Goal: Task Accomplishment & Management: Manage account settings

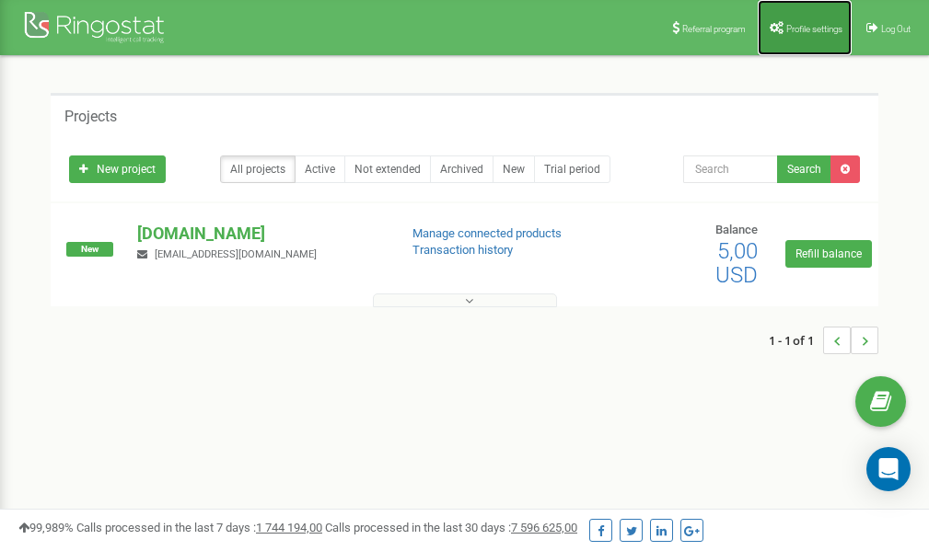
click at [804, 27] on span "Profile settings" at bounding box center [814, 29] width 56 height 10
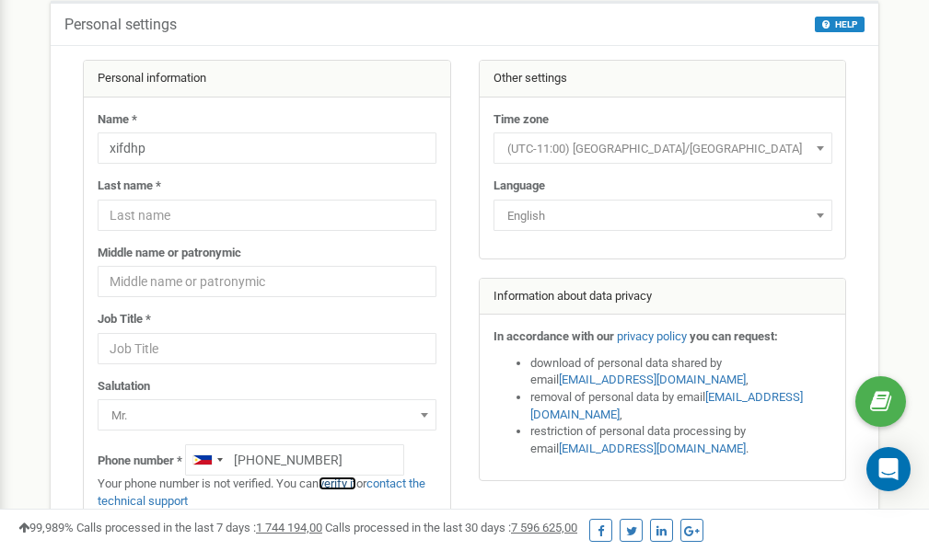
click at [345, 481] on link "verify it" at bounding box center [337, 484] width 38 height 14
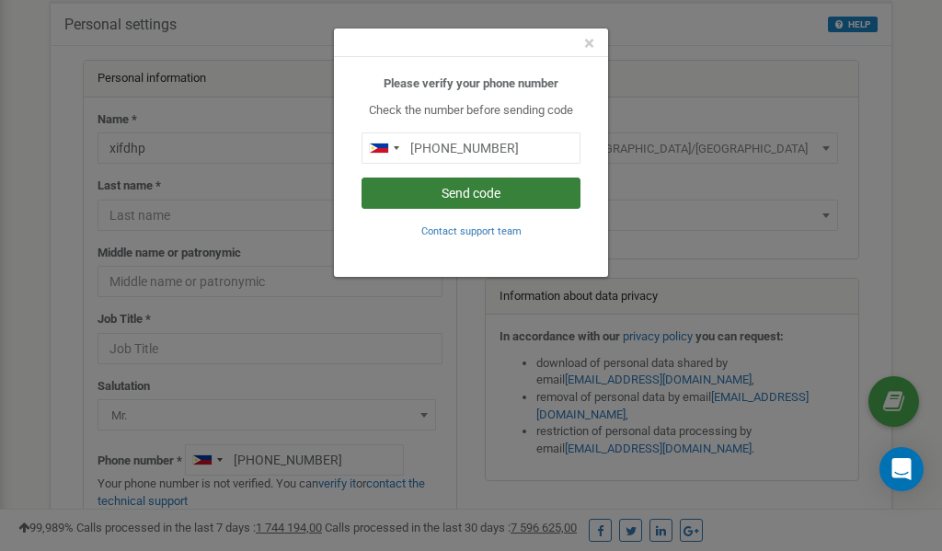
click at [429, 200] on button "Send code" at bounding box center [471, 193] width 219 height 31
